Goal: Task Accomplishment & Management: Complete application form

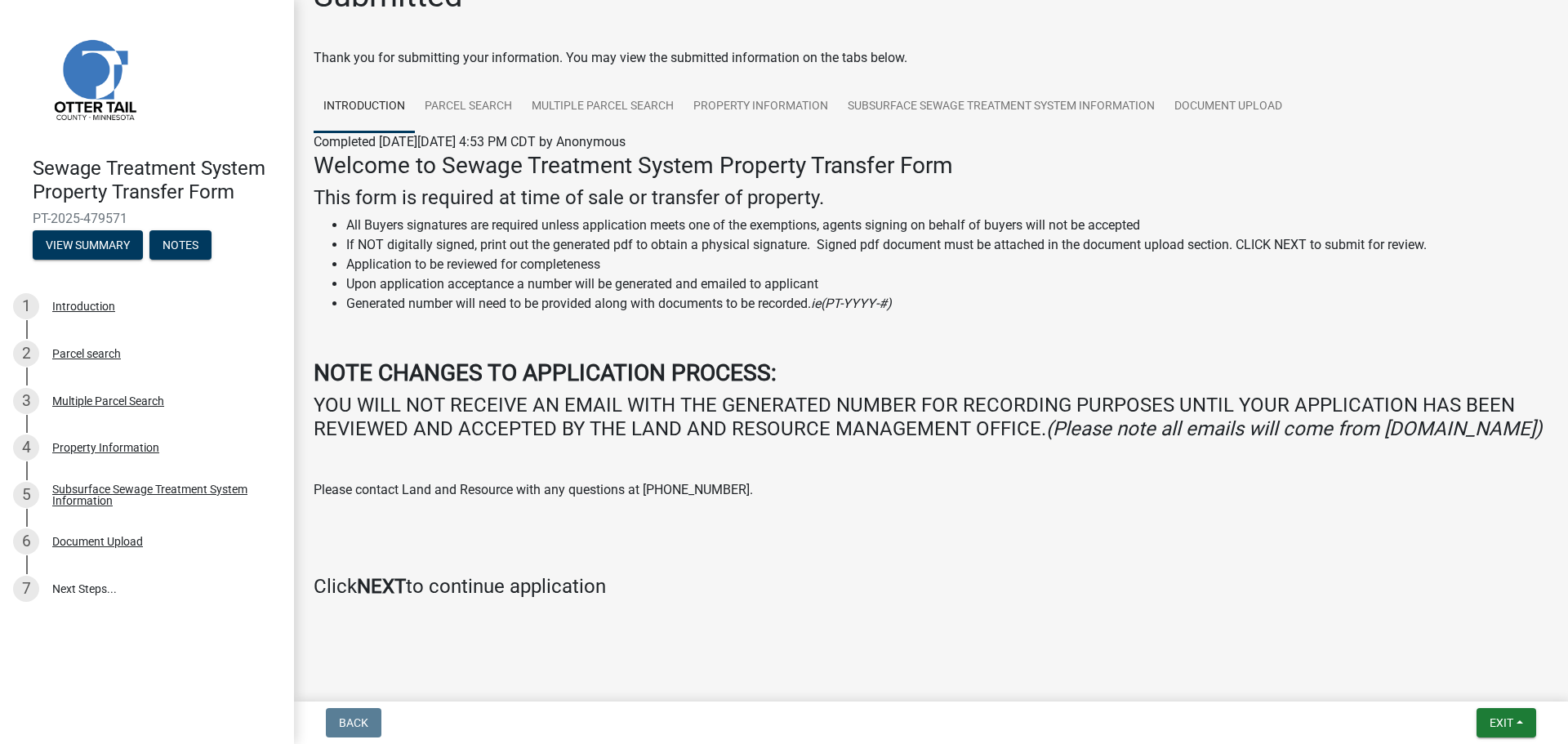
scroll to position [67, 0]
click at [92, 305] on div "Introduction" at bounding box center [84, 306] width 63 height 12
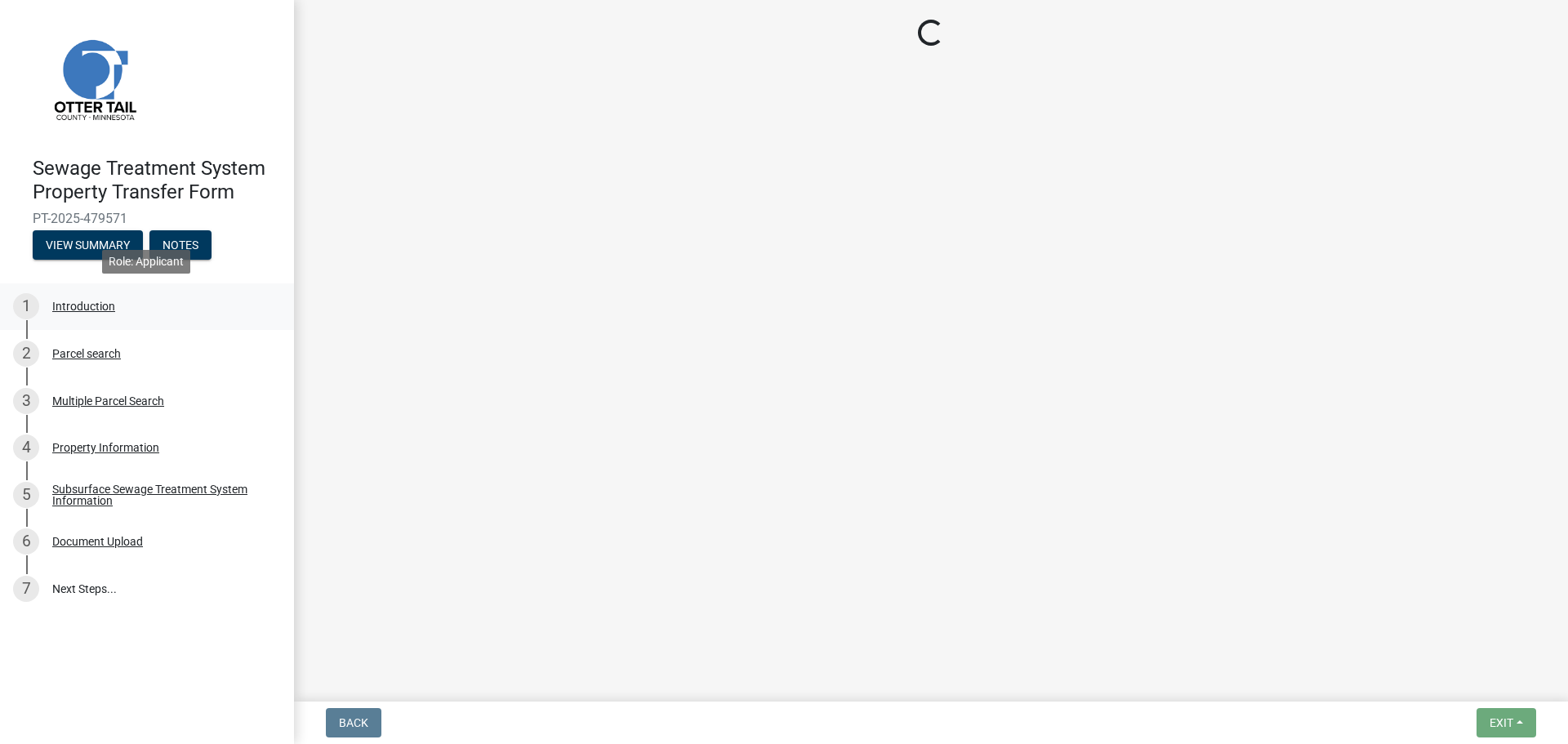
scroll to position [0, 0]
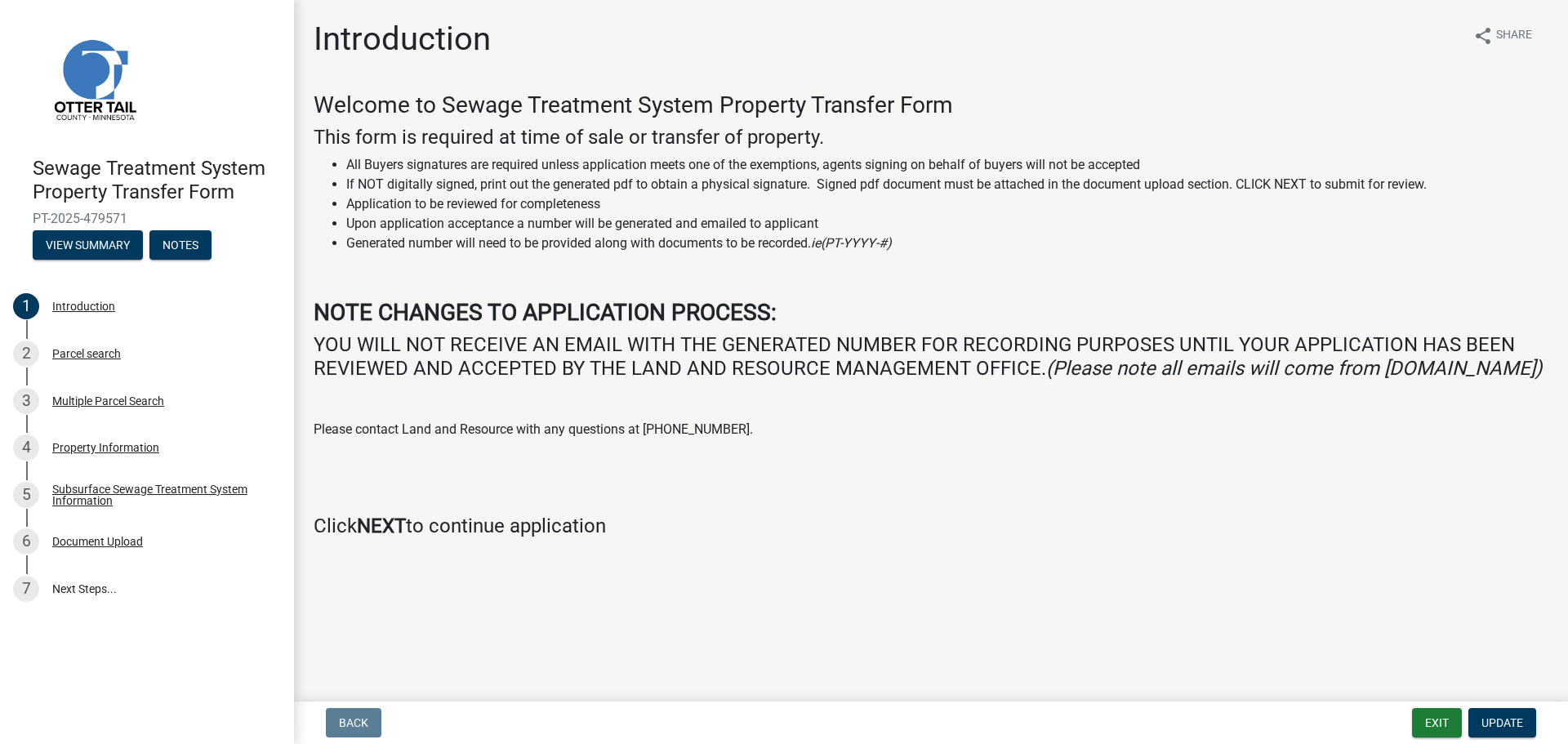
click at [629, 404] on div "Welcome to Sewage Treatment System Property Transfer Form This form is required…" at bounding box center [930, 315] width 1235 height 446
click at [656, 260] on div "Welcome to Sewage Treatment System Property Transfer Form This form is required…" at bounding box center [930, 315] width 1235 height 446
drag, startPoint x: 846, startPoint y: 404, endPoint x: 853, endPoint y: 383, distance: 22.1
click at [849, 396] on div "Welcome to Sewage Treatment System Property Transfer Form This form is required…" at bounding box center [930, 315] width 1235 height 446
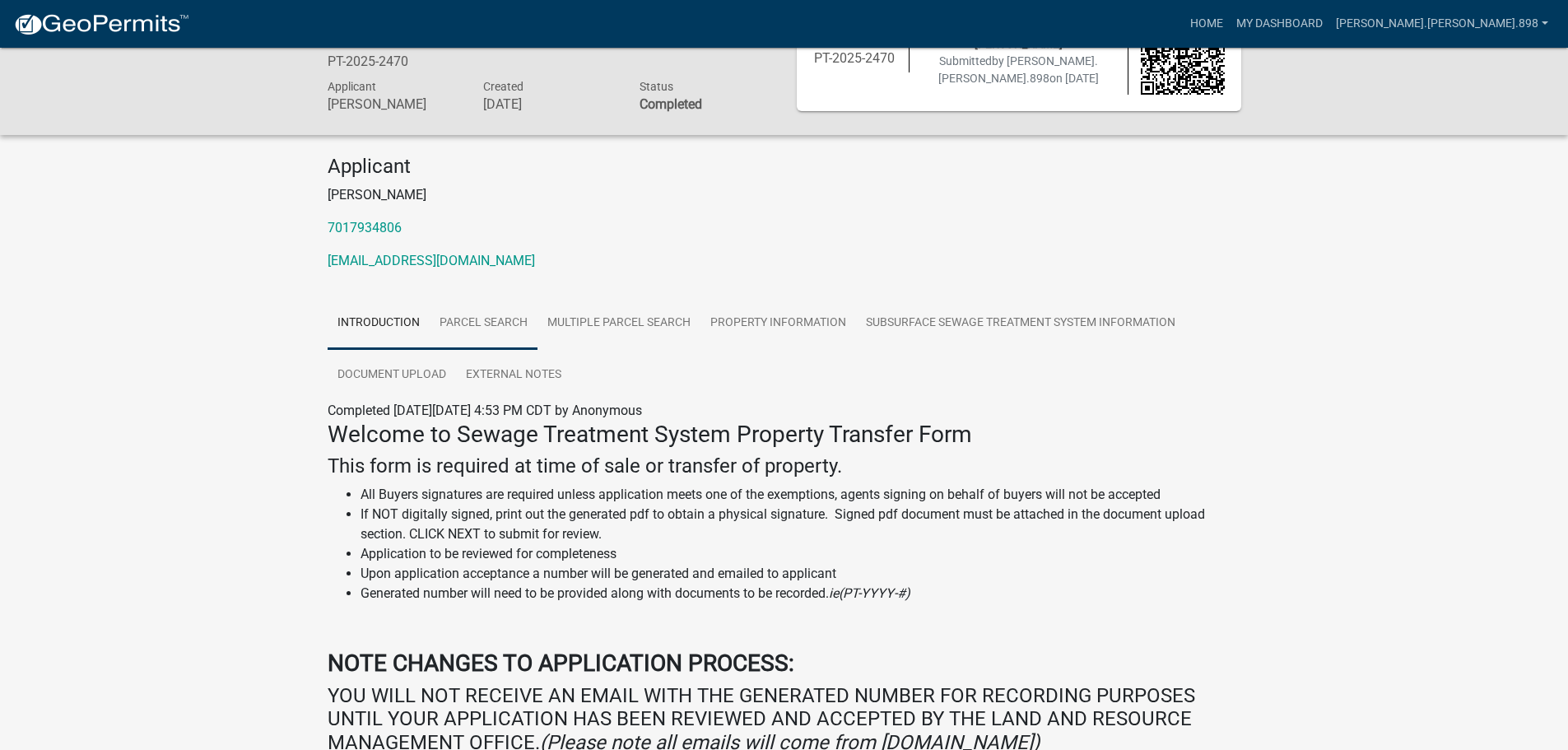
click at [517, 324] on link "Parcel search" at bounding box center [483, 322] width 108 height 52
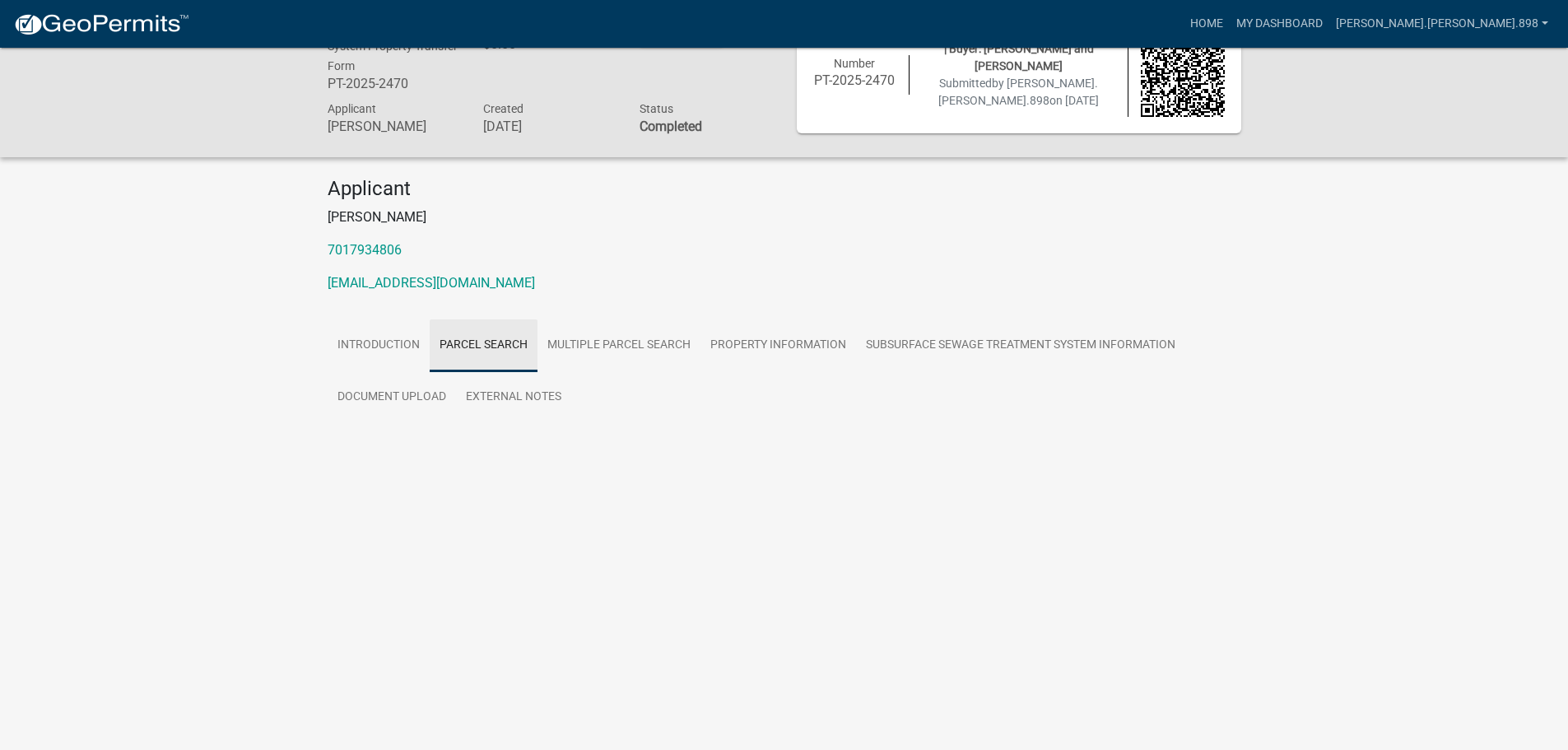
scroll to position [48, 0]
click at [392, 343] on link "Introduction" at bounding box center [378, 345] width 102 height 52
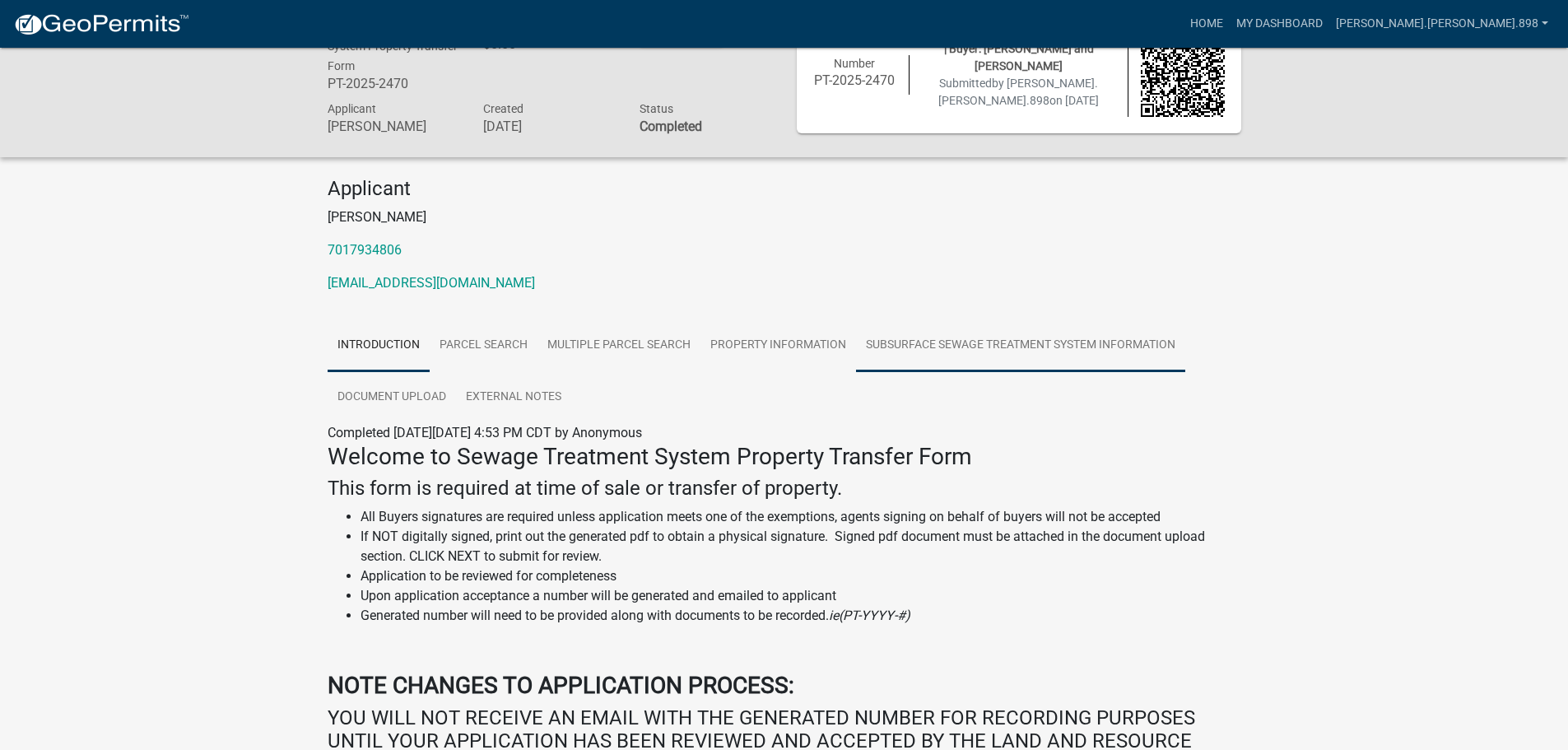
click at [894, 351] on link "Subsurface Sewage Treatment System Information" at bounding box center [1020, 345] width 329 height 52
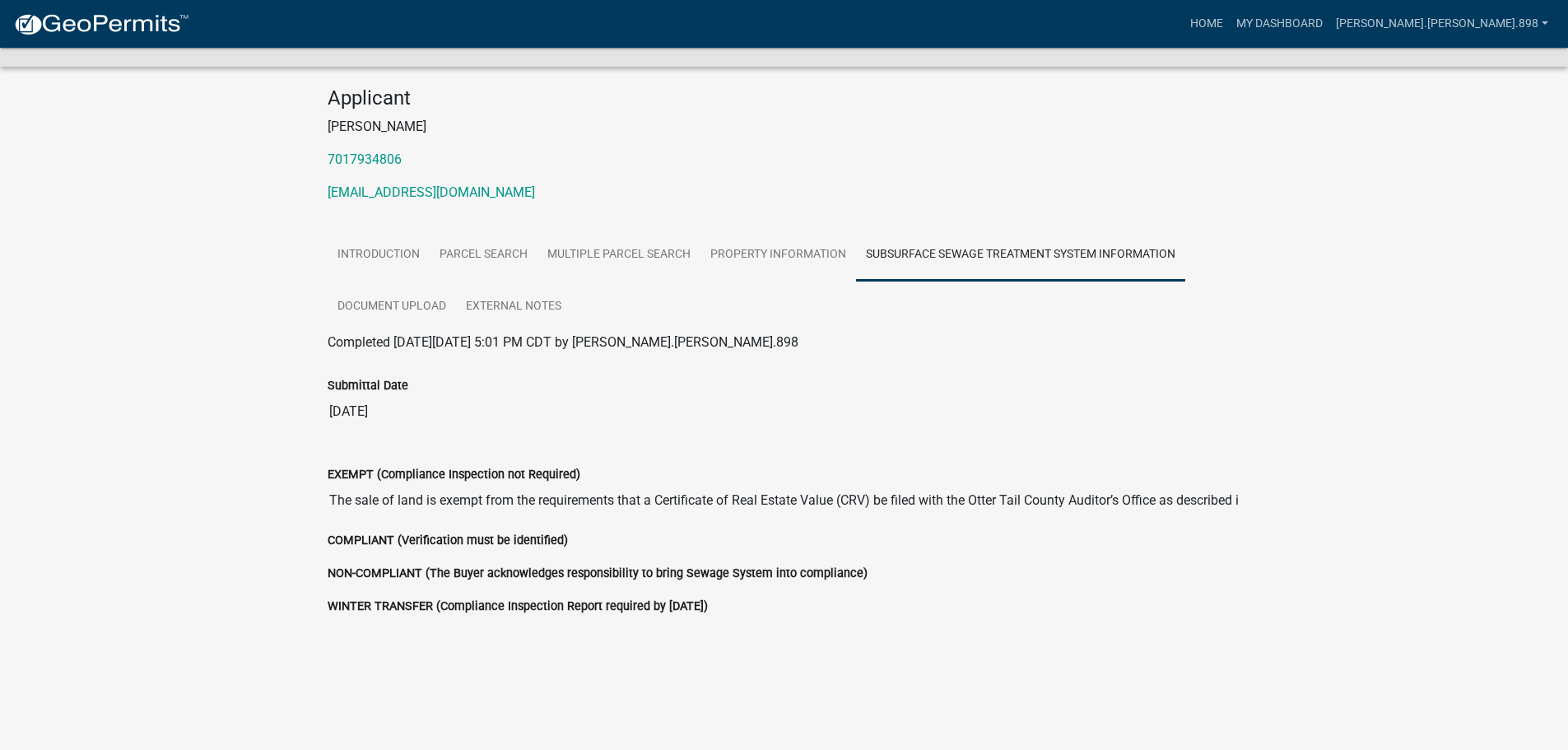
scroll to position [139, 0]
click at [834, 271] on link "Property Information" at bounding box center [778, 254] width 156 height 52
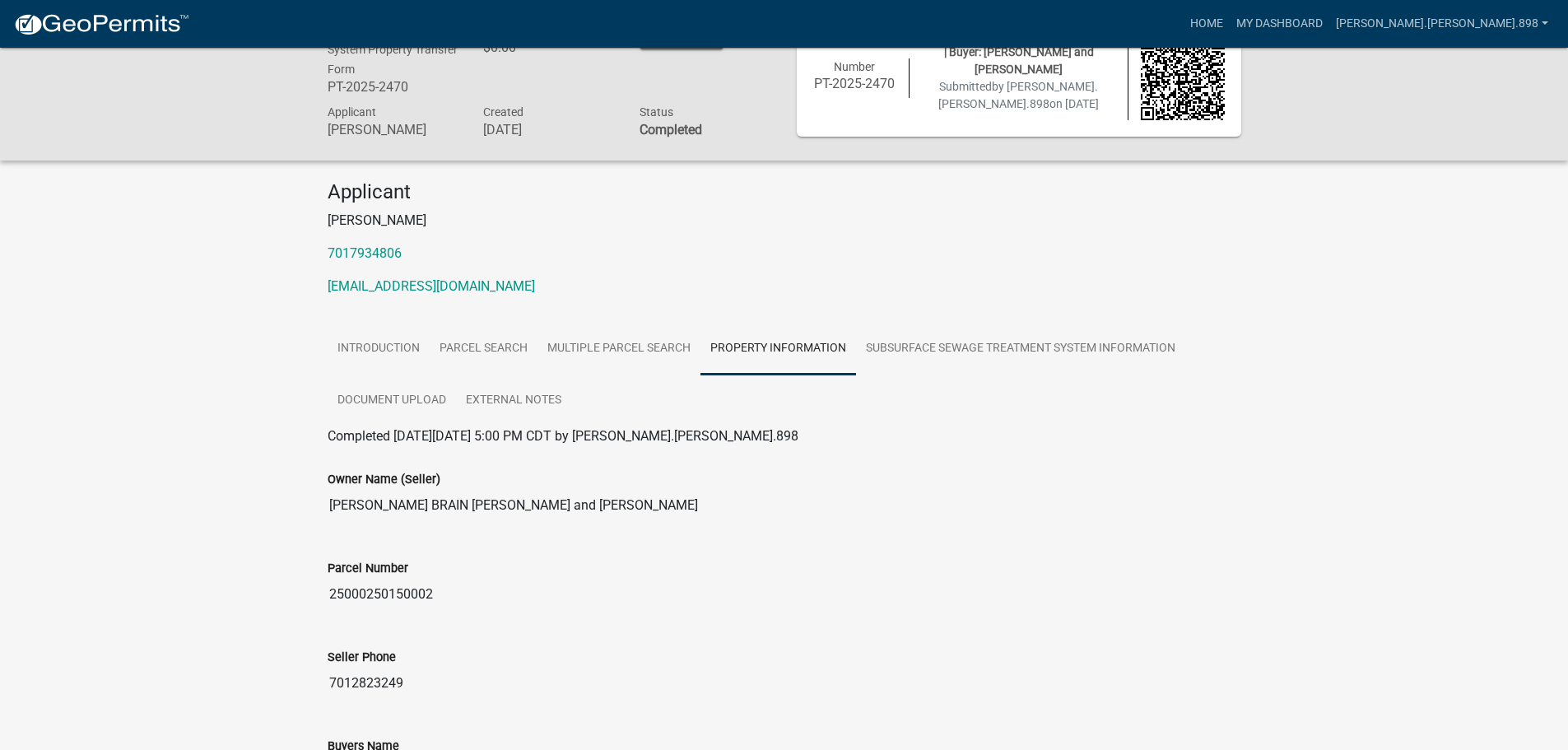
scroll to position [0, 0]
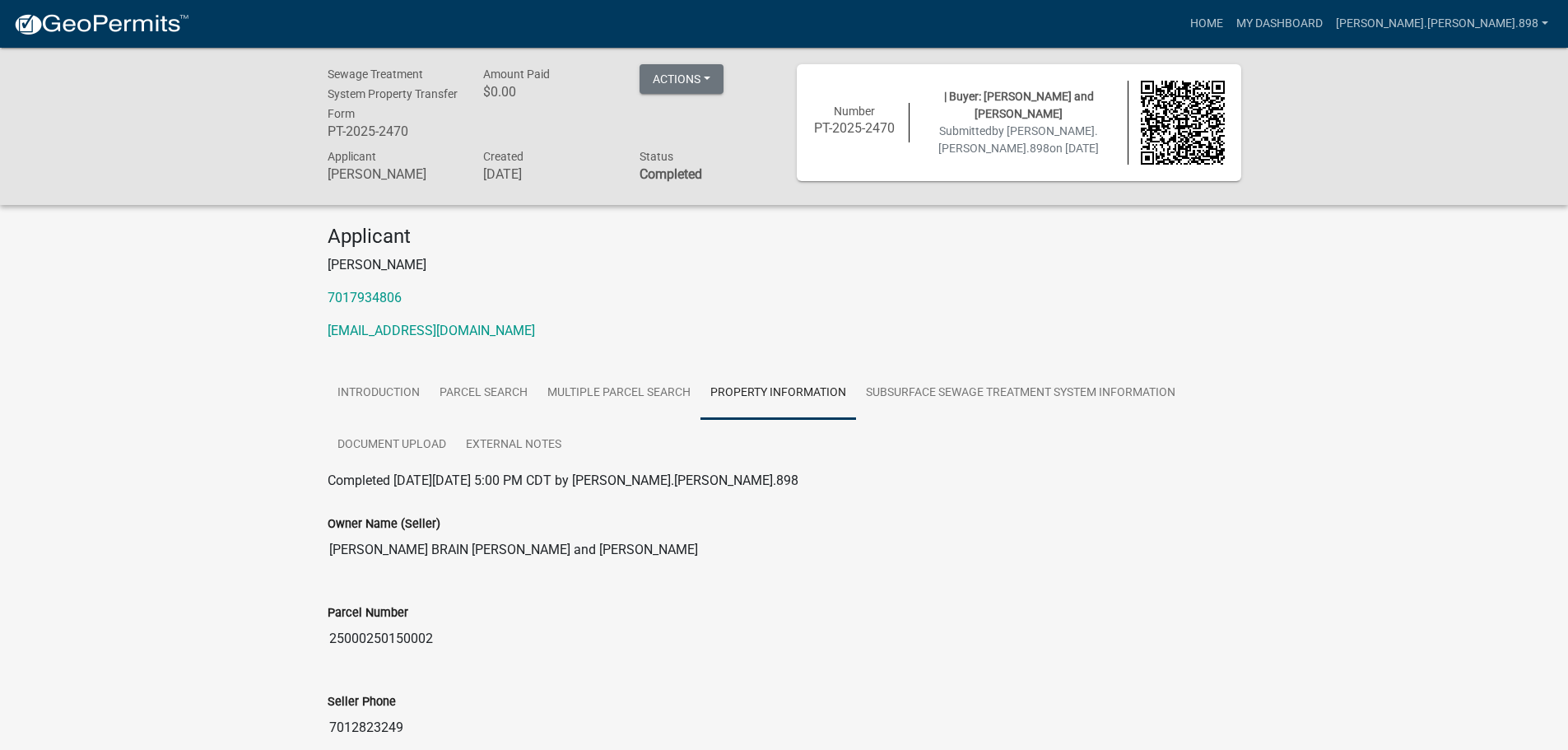
click at [931, 321] on p "colin.brown.898@gmail.com" at bounding box center [784, 331] width 914 height 20
click at [399, 383] on link "Introduction" at bounding box center [378, 392] width 102 height 52
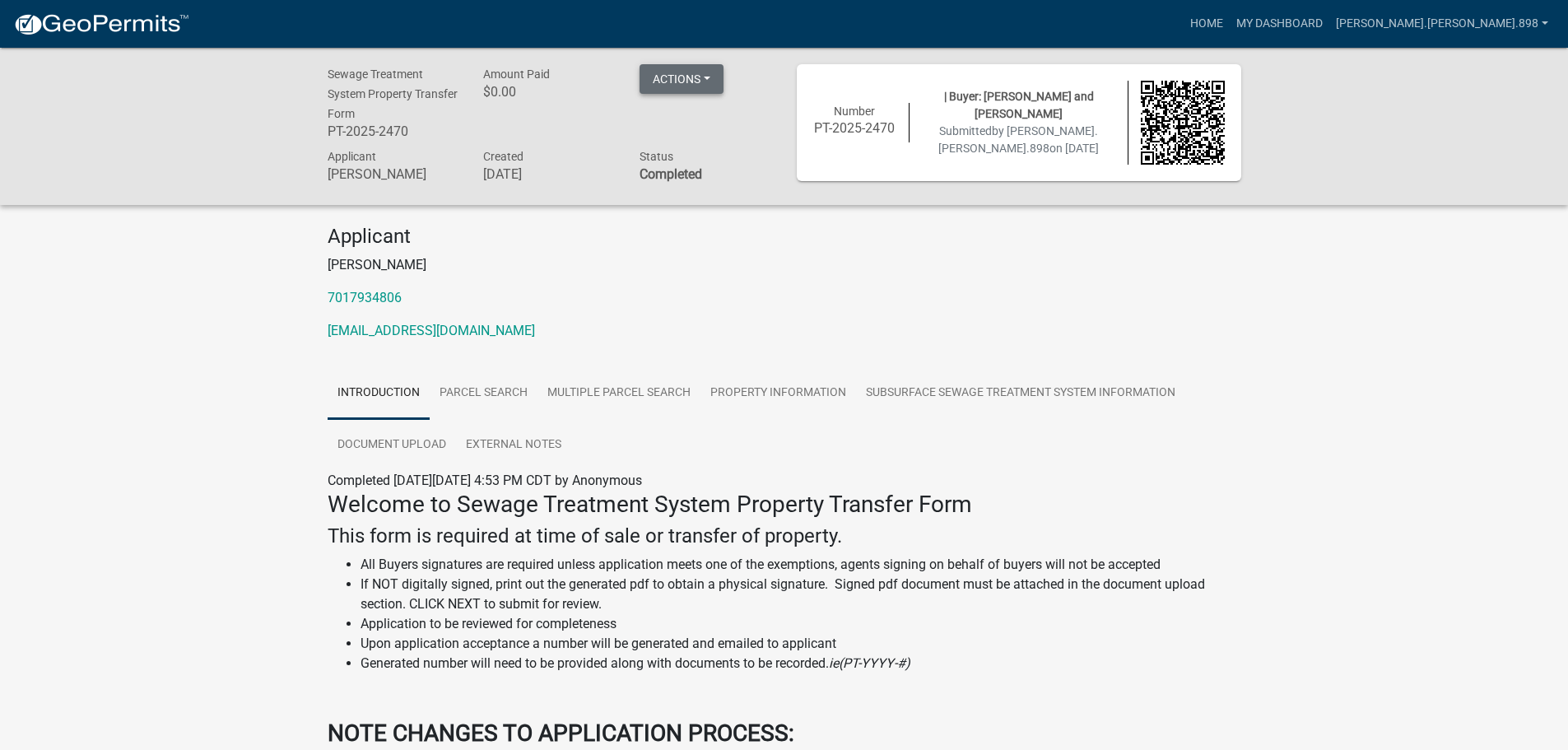
click at [690, 78] on button "Actions" at bounding box center [681, 79] width 84 height 30
click at [699, 119] on link "Printer Friendly" at bounding box center [705, 121] width 132 height 39
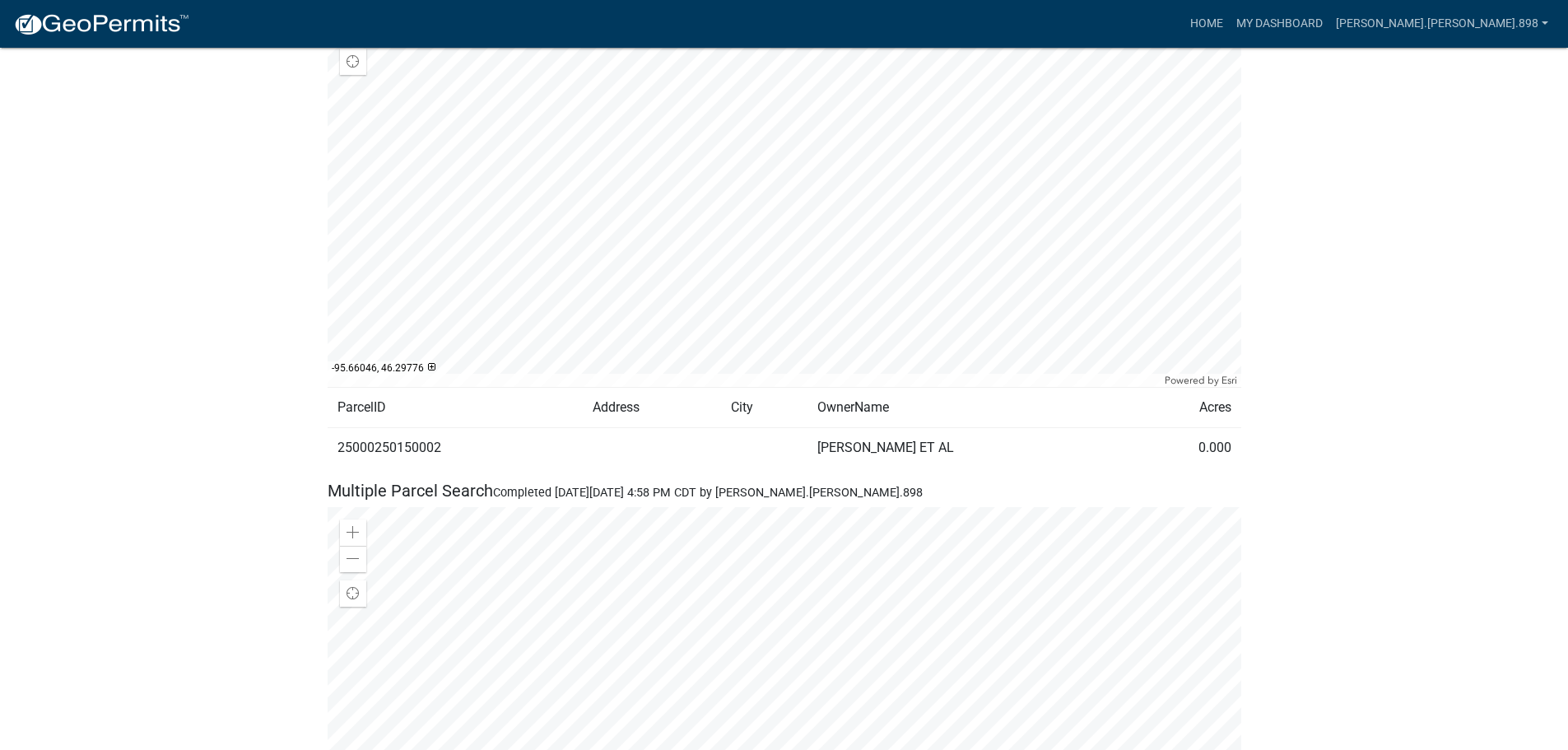
scroll to position [1070, 0]
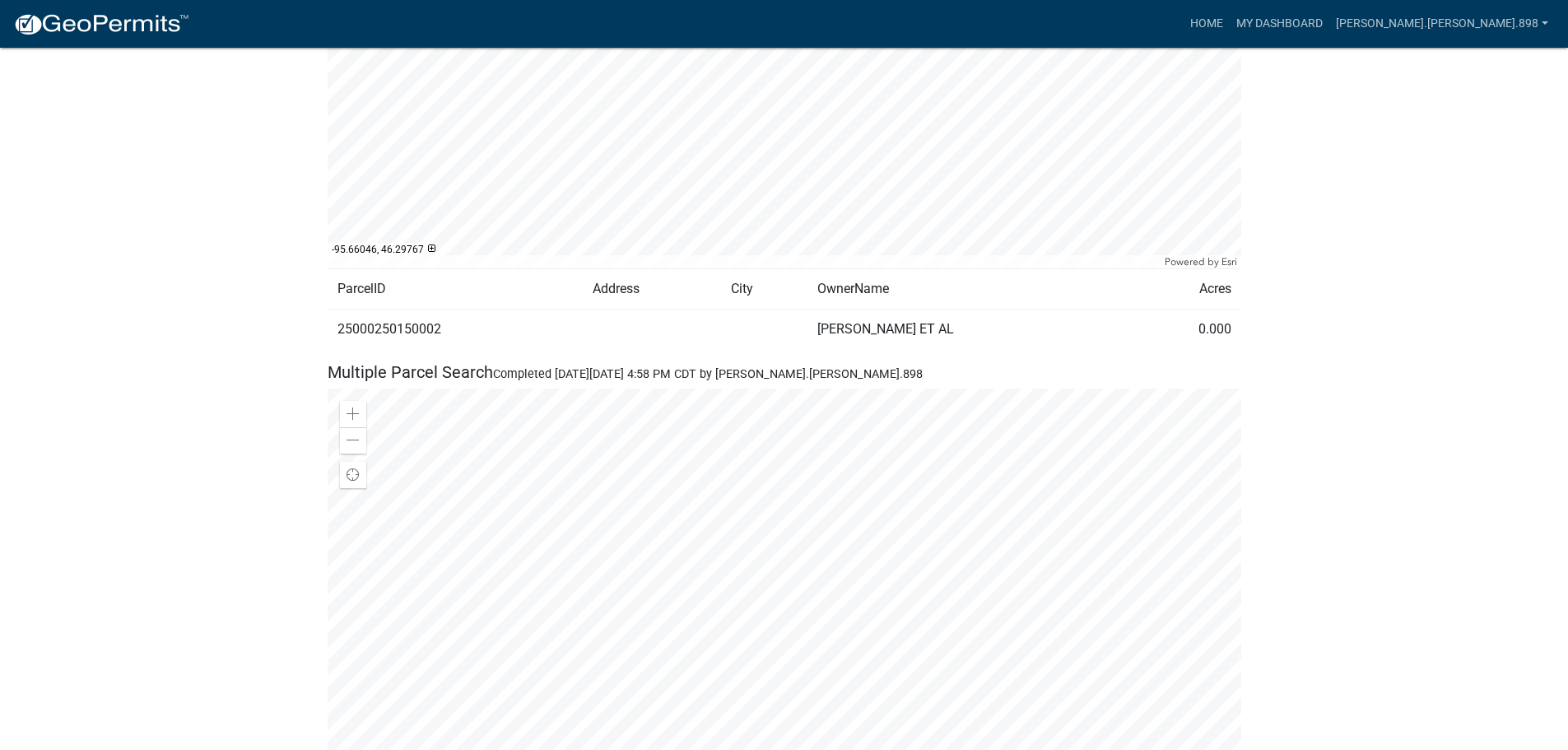
click at [773, 552] on div at bounding box center [784, 594] width 914 height 412
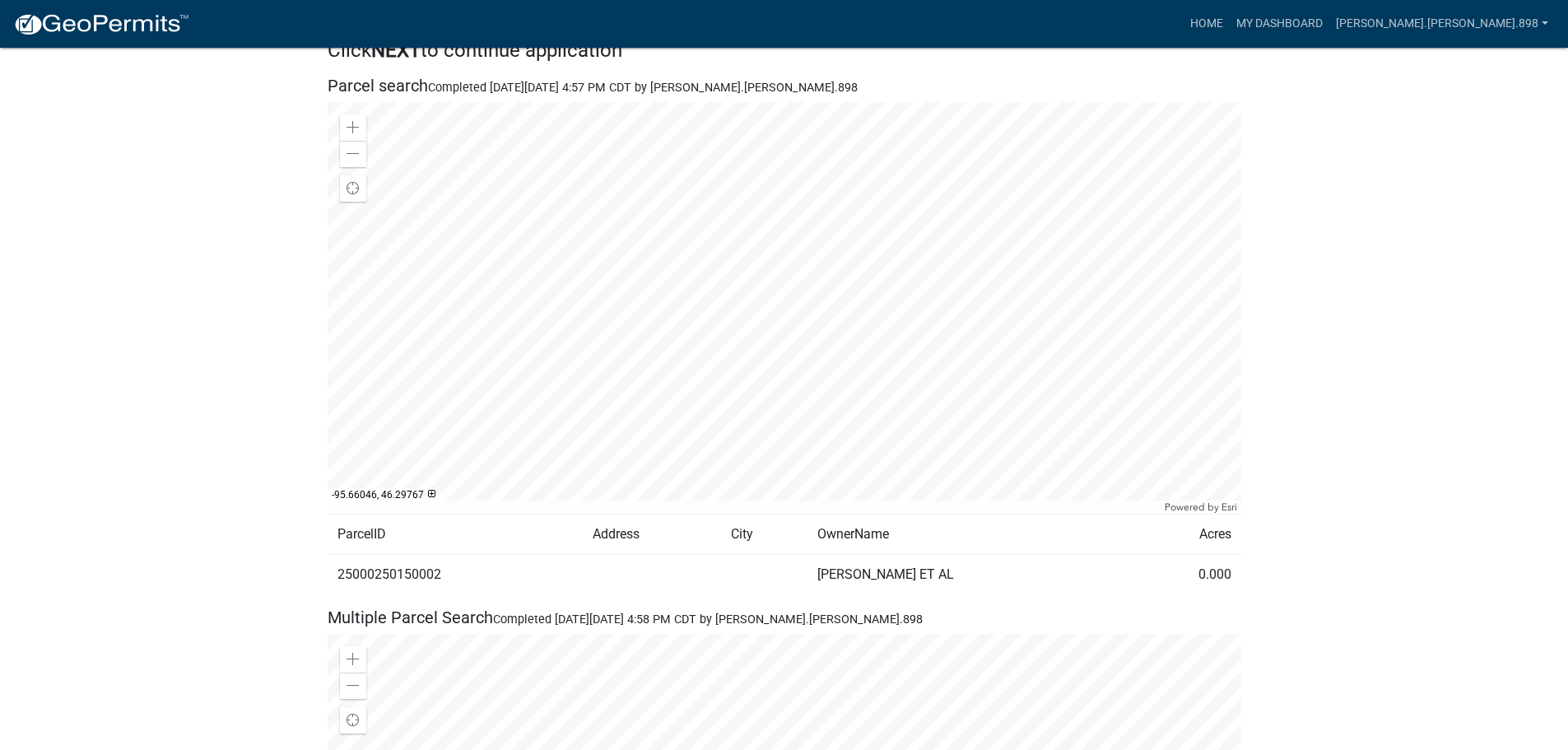
scroll to position [822, 0]
click at [772, 296] on div at bounding box center [784, 309] width 914 height 412
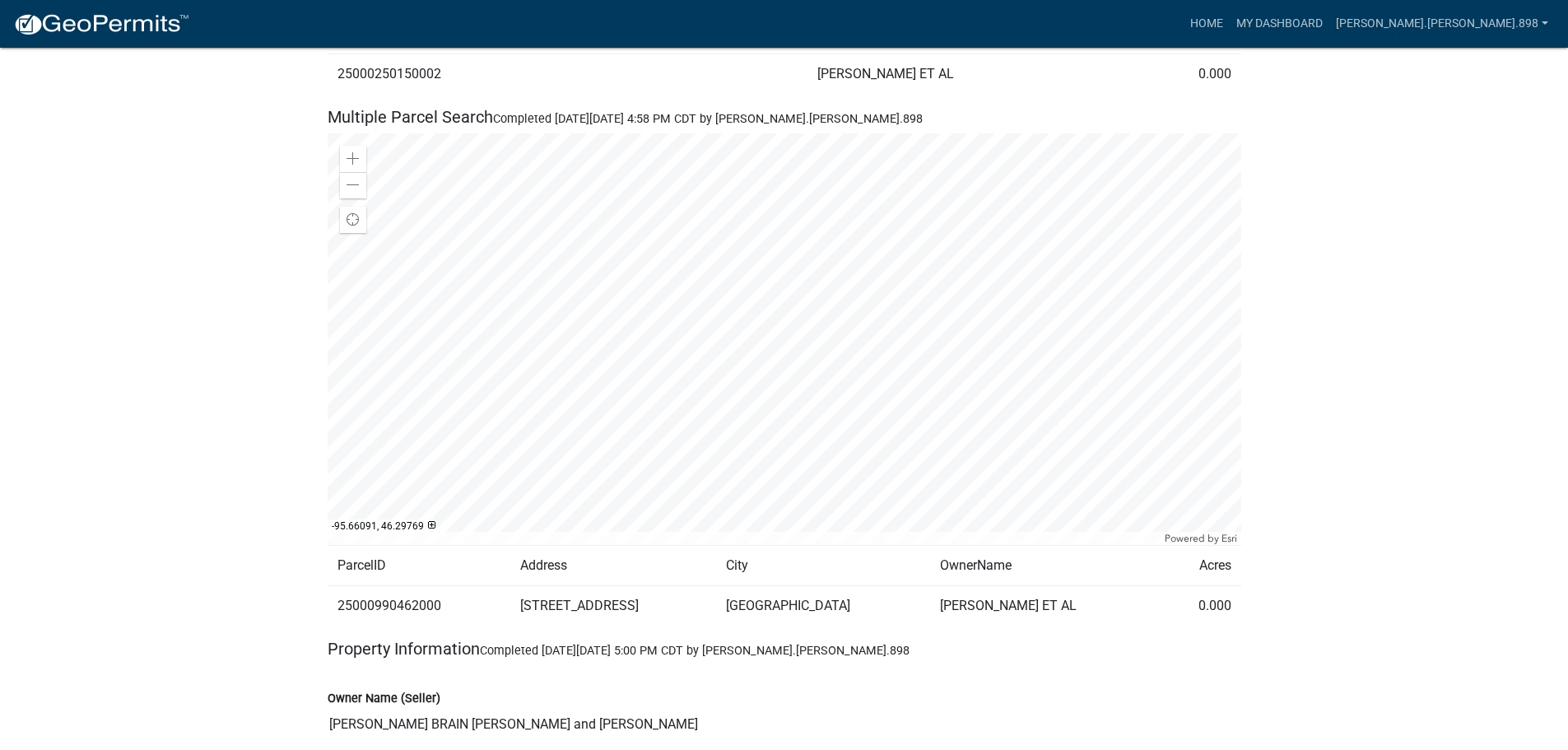
scroll to position [1466, 0]
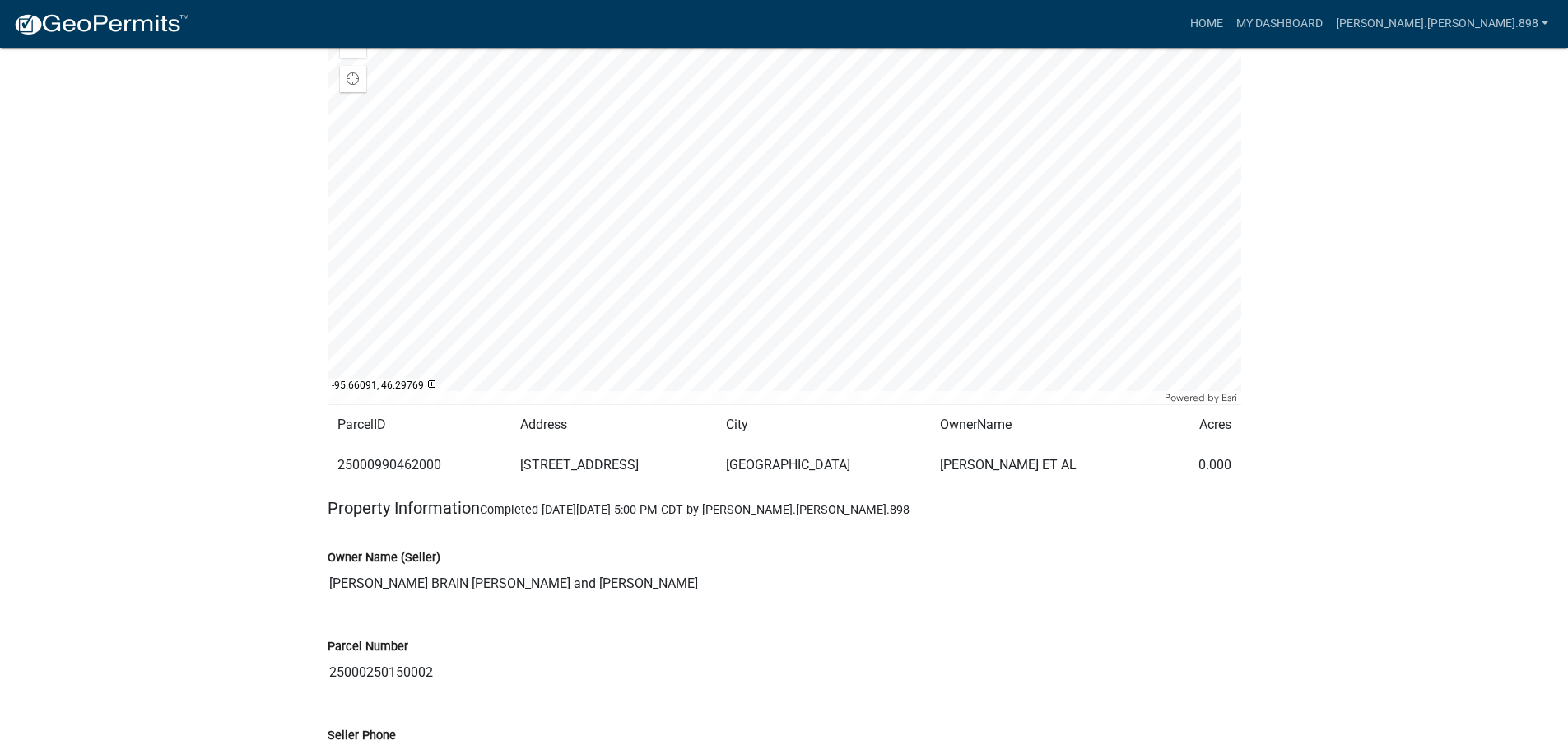
click at [1026, 472] on td "[PERSON_NAME] ET AL" at bounding box center [1046, 464] width 232 height 40
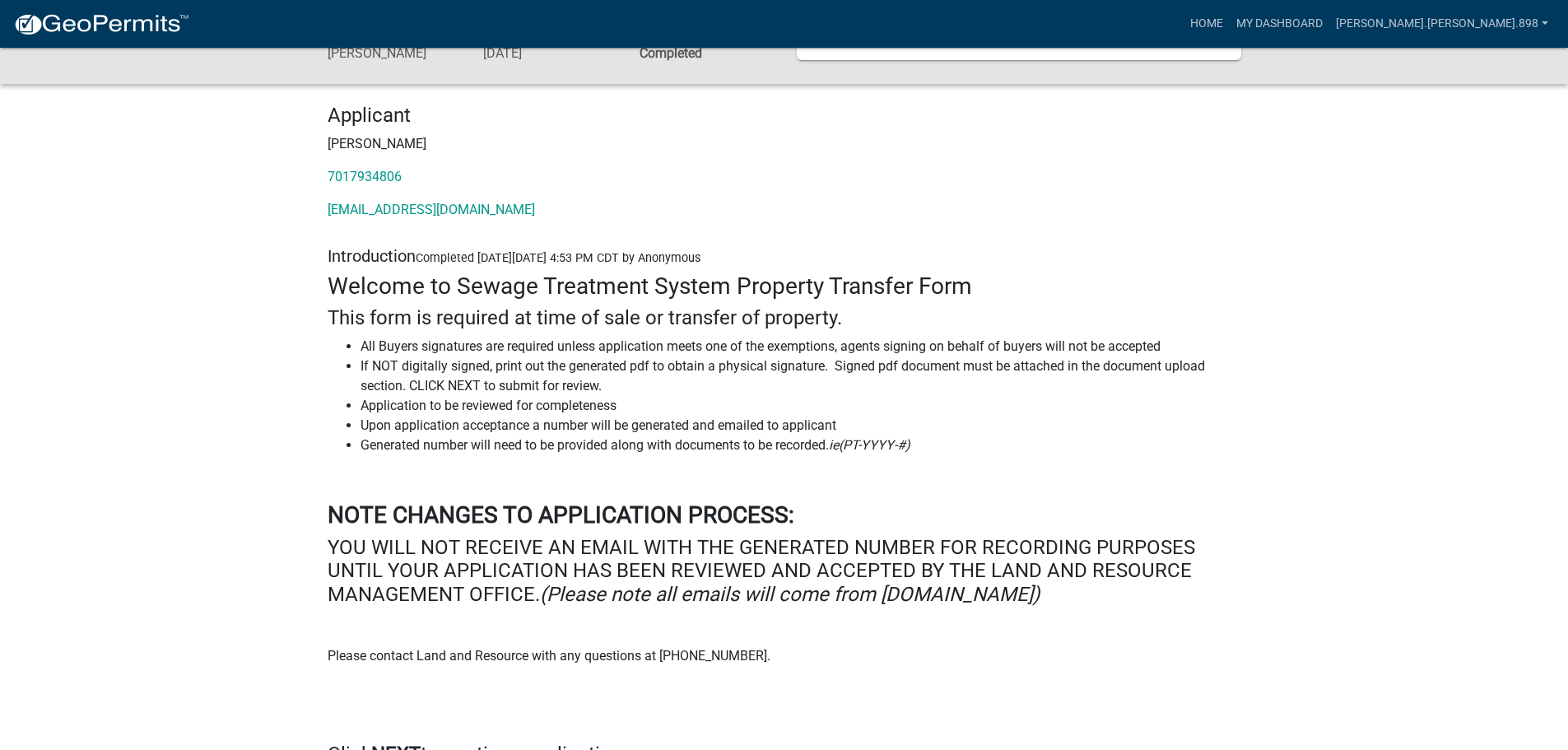
scroll to position [0, 0]
